Goal: Task Accomplishment & Management: Use online tool/utility

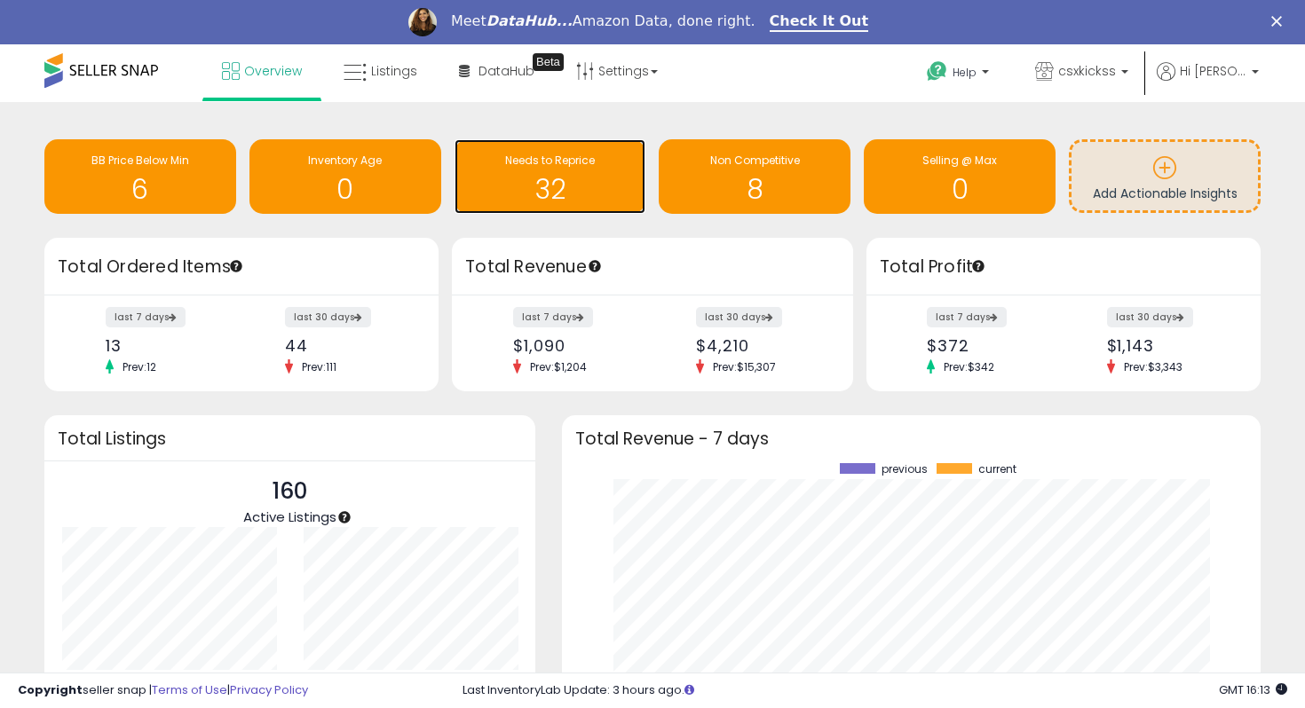
click at [508, 201] on h1 "32" at bounding box center [550, 189] width 174 height 29
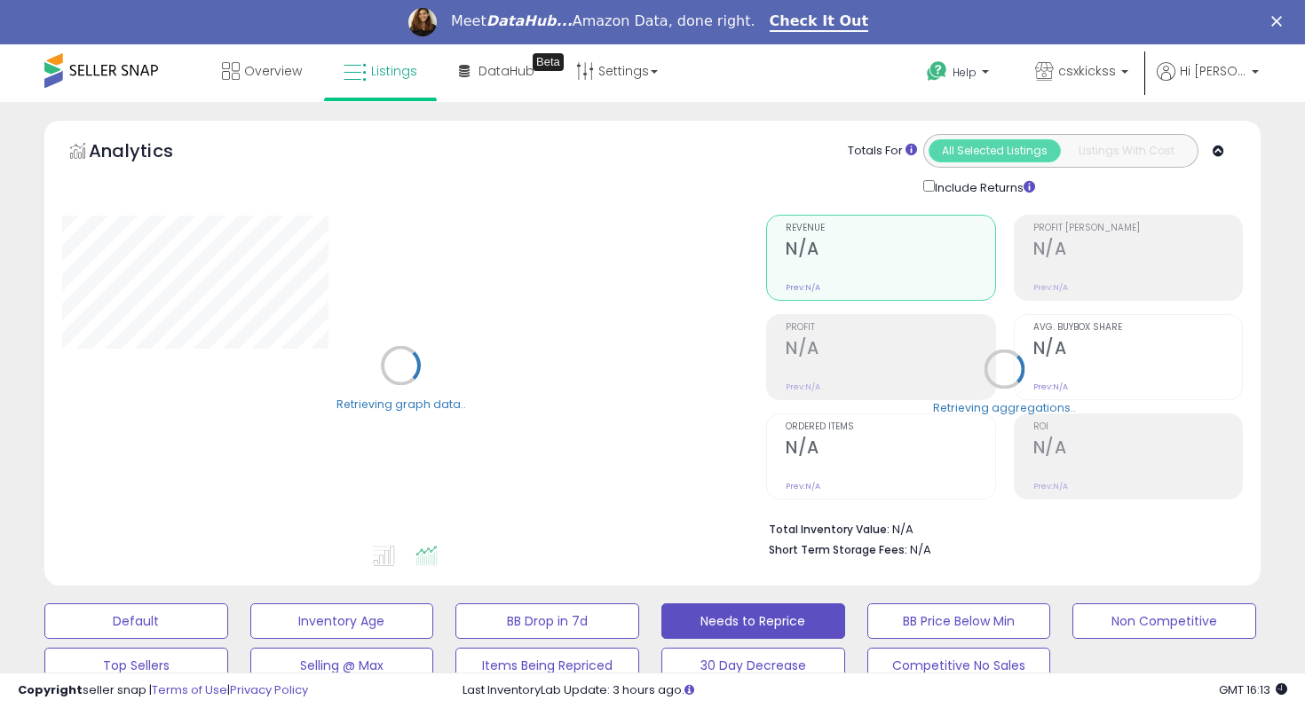
select select "**"
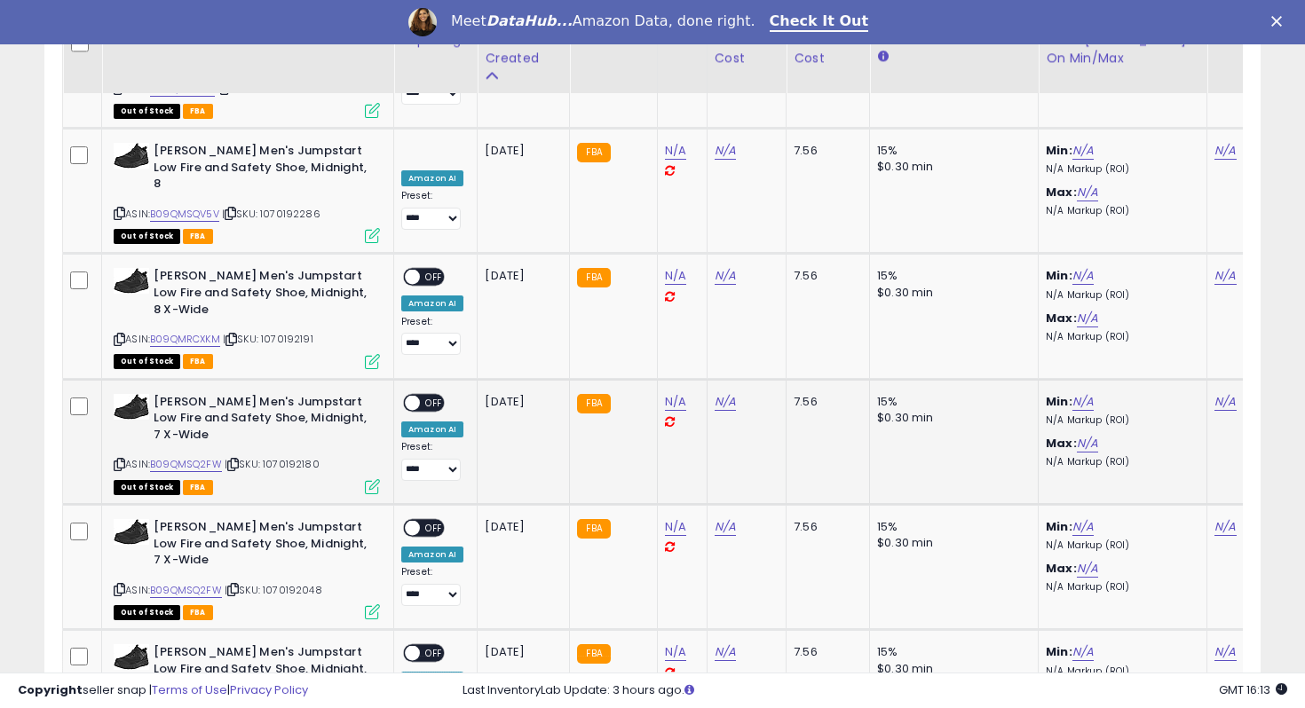
scroll to position [3007, 0]
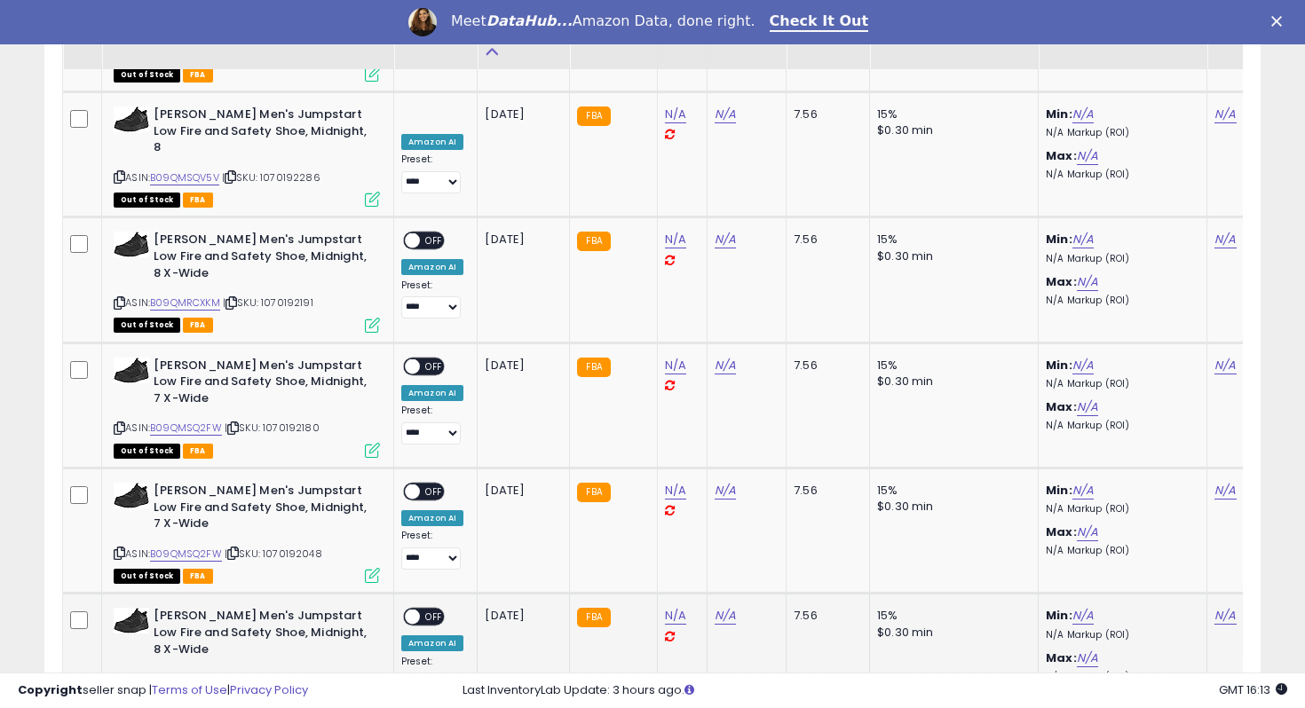
click at [428, 610] on span "OFF" at bounding box center [434, 617] width 28 height 15
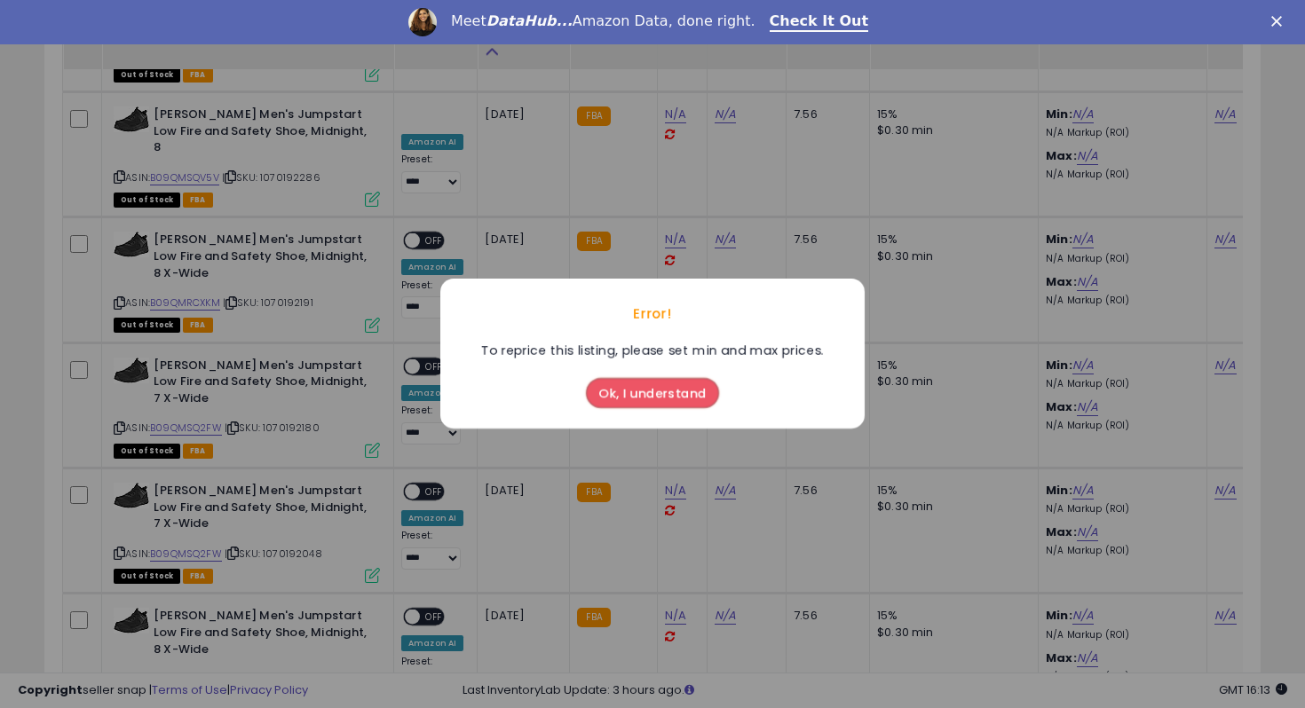
click at [622, 393] on button "Ok, I understand" at bounding box center [652, 394] width 133 height 30
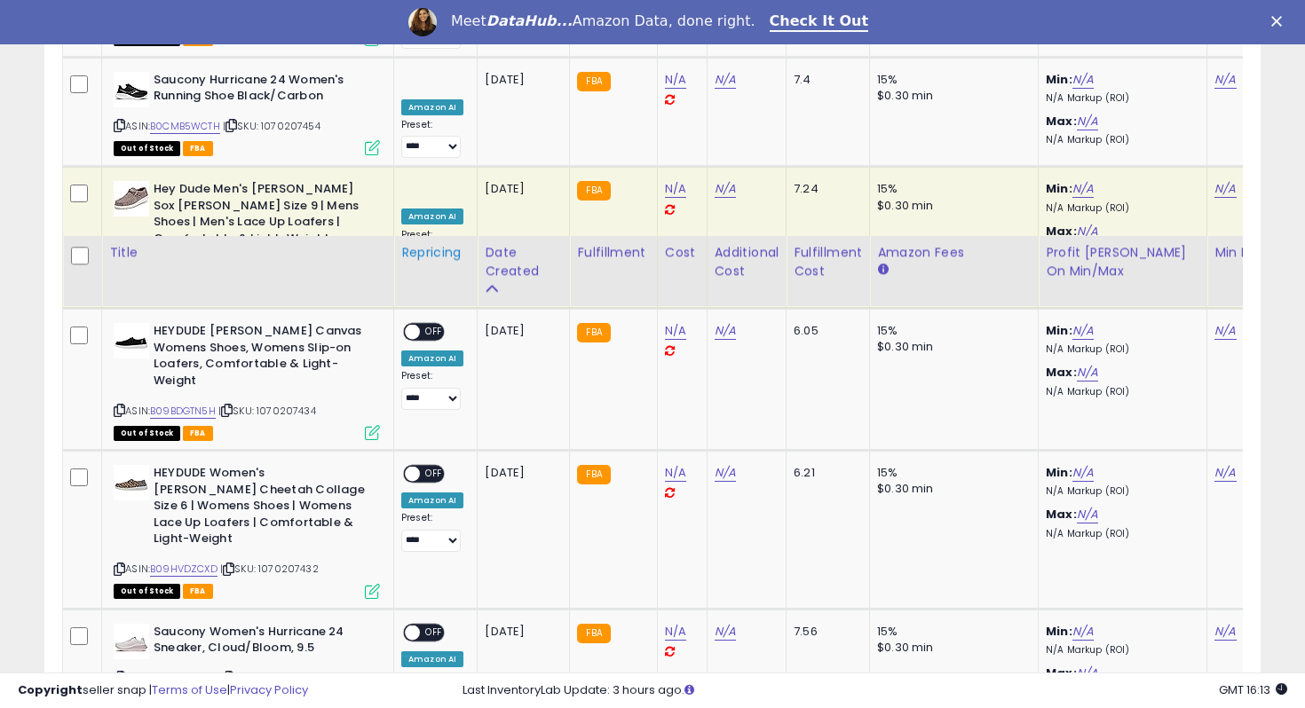
scroll to position [2349, 0]
